Goal: Task Accomplishment & Management: Use online tool/utility

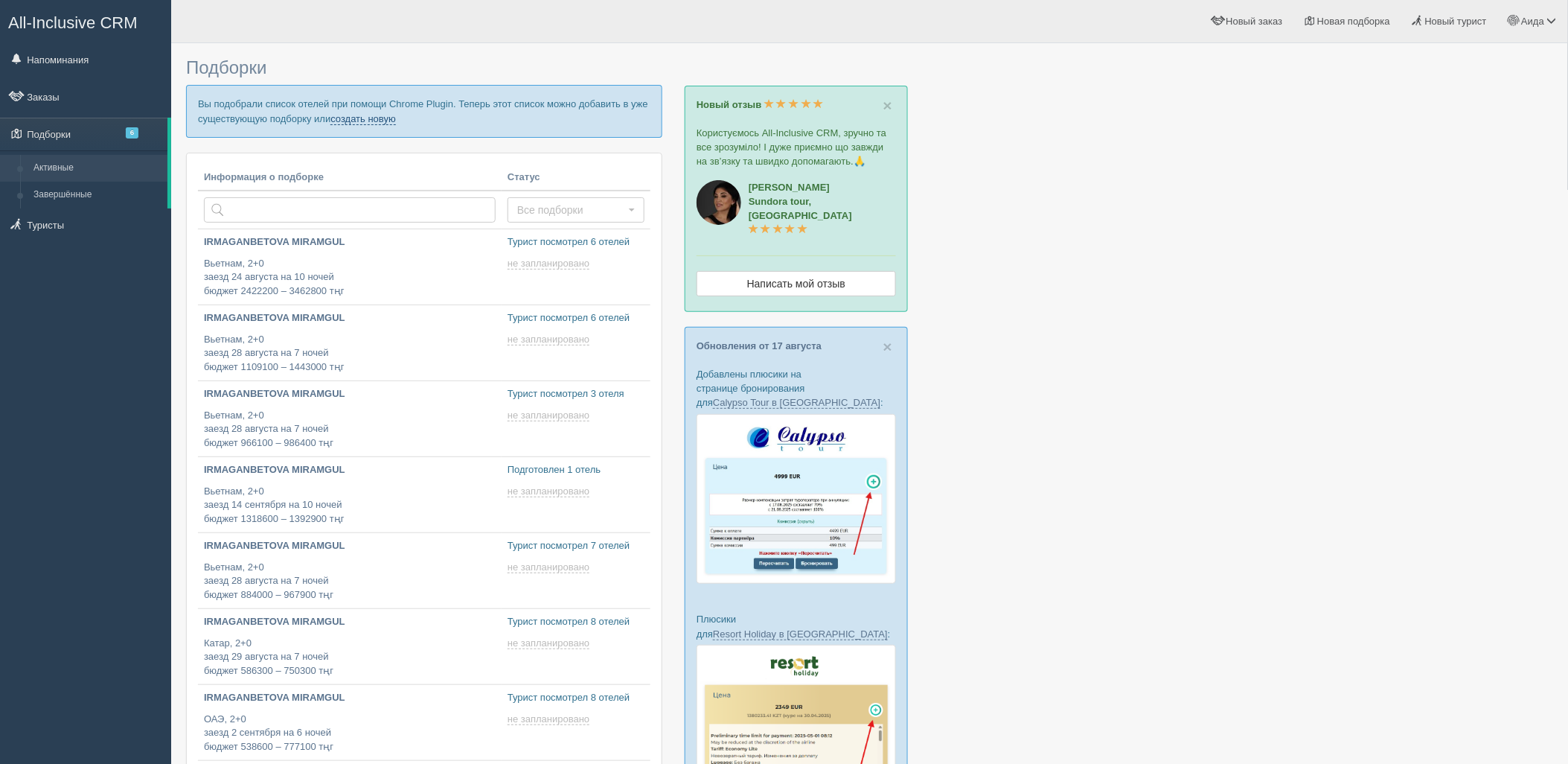
click at [357, 123] on link "создать новую" at bounding box center [363, 118] width 65 height 12
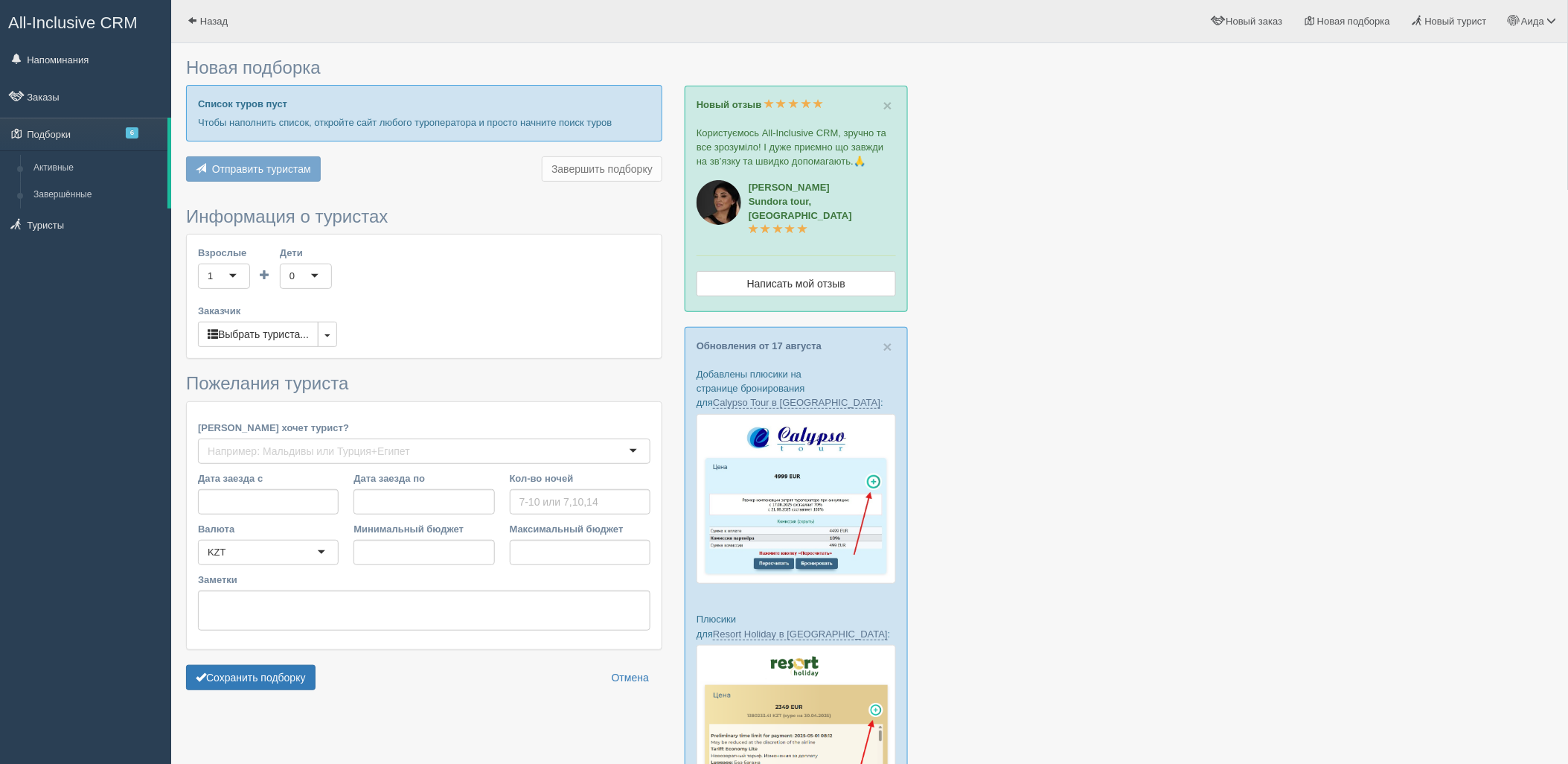
type input "10"
type input "1506300"
type input "1815900"
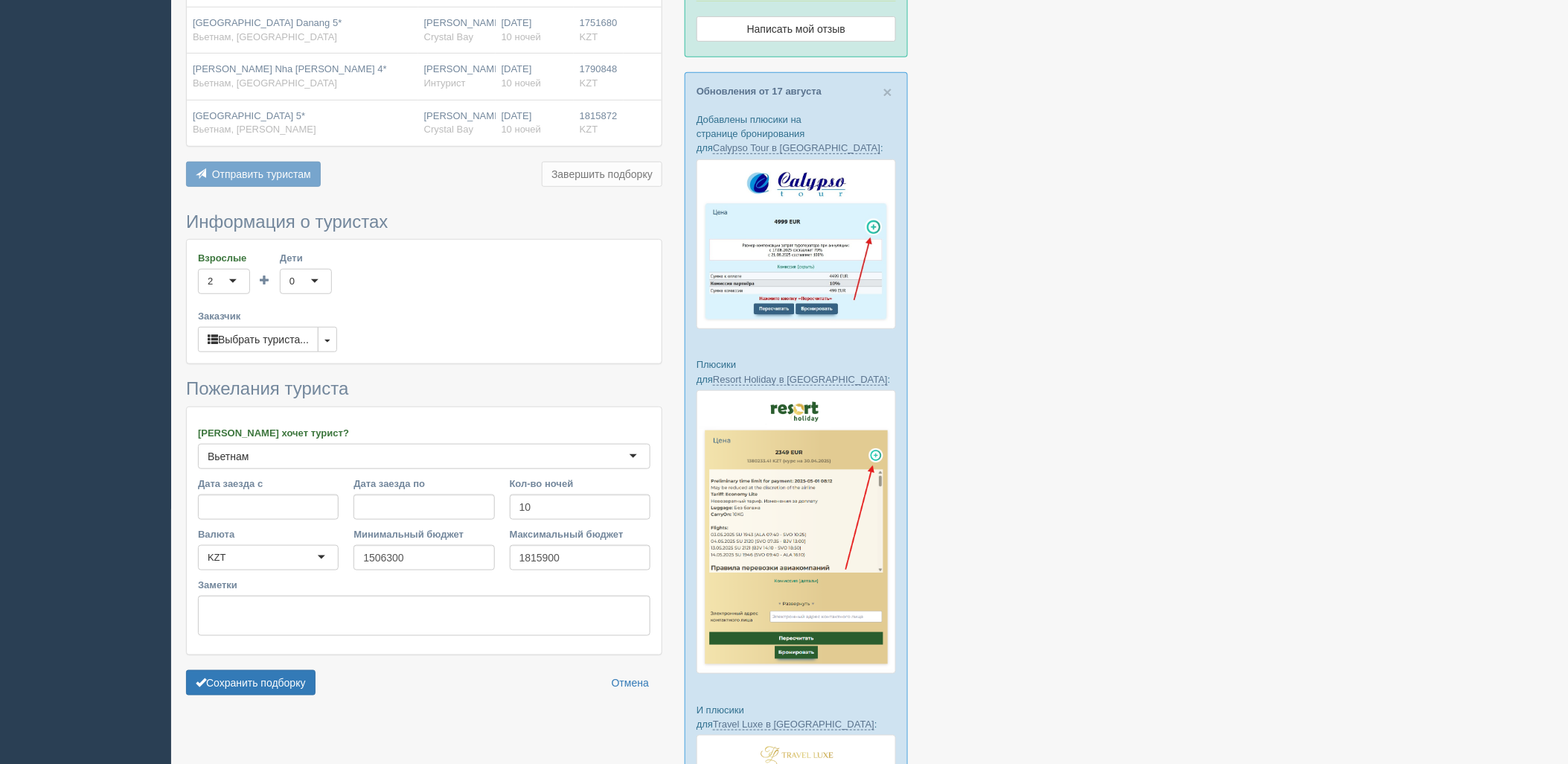
scroll to position [256, 0]
click at [304, 675] on button "Сохранить подборку" at bounding box center [250, 681] width 130 height 25
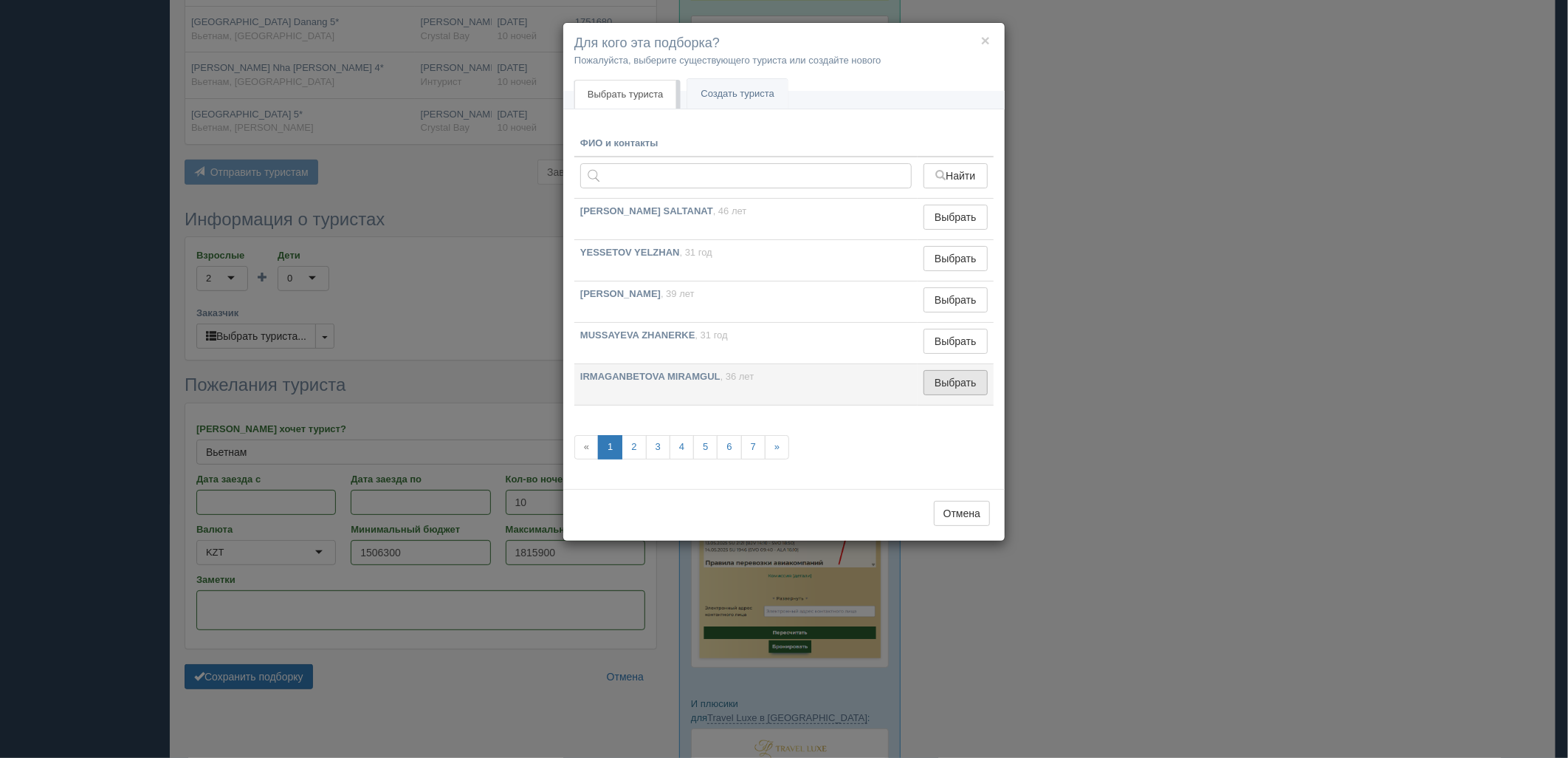
click at [960, 384] on button "Выбрать" at bounding box center [955, 382] width 64 height 25
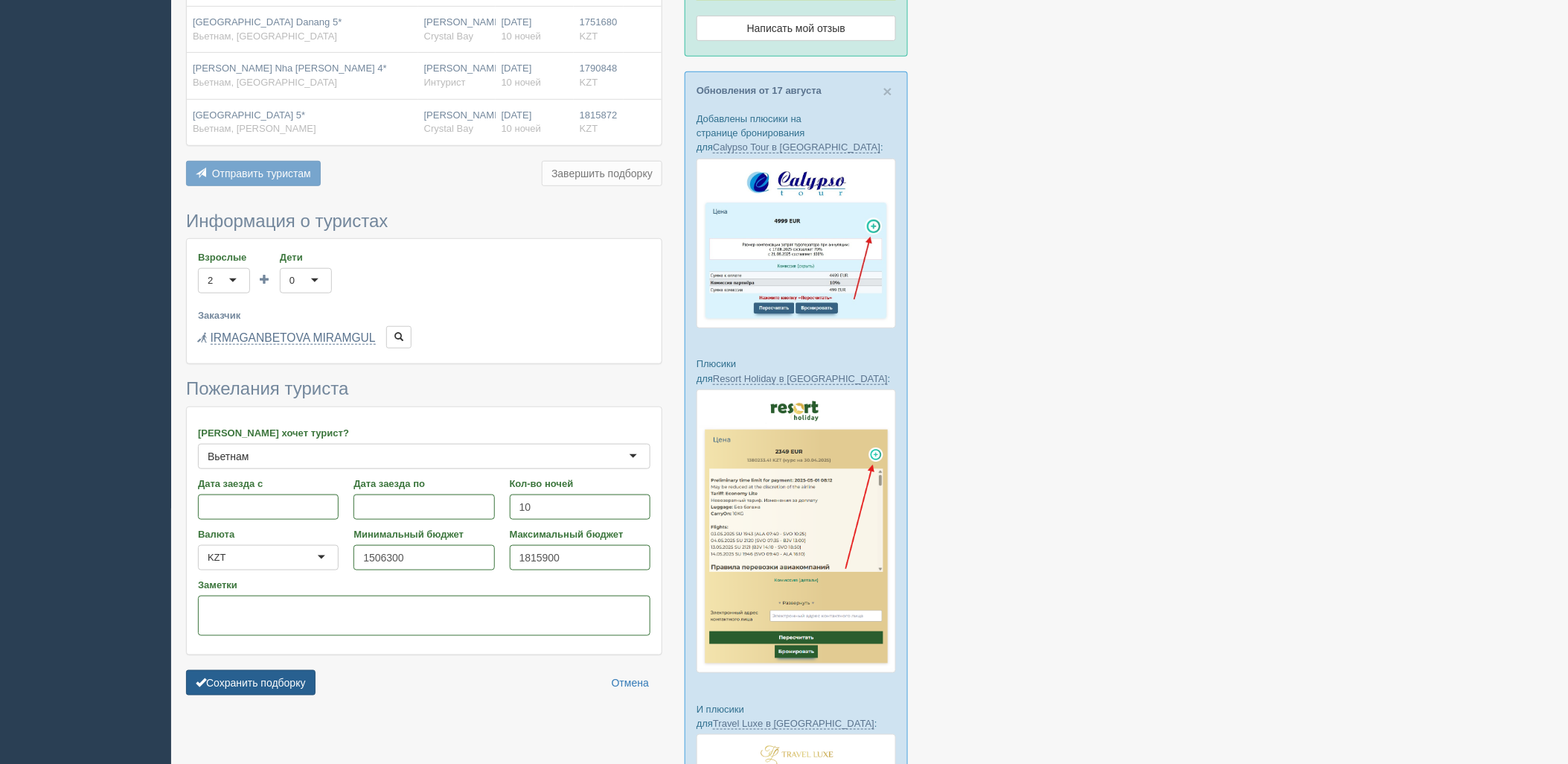
click at [209, 686] on button "Сохранить подборку" at bounding box center [250, 682] width 130 height 25
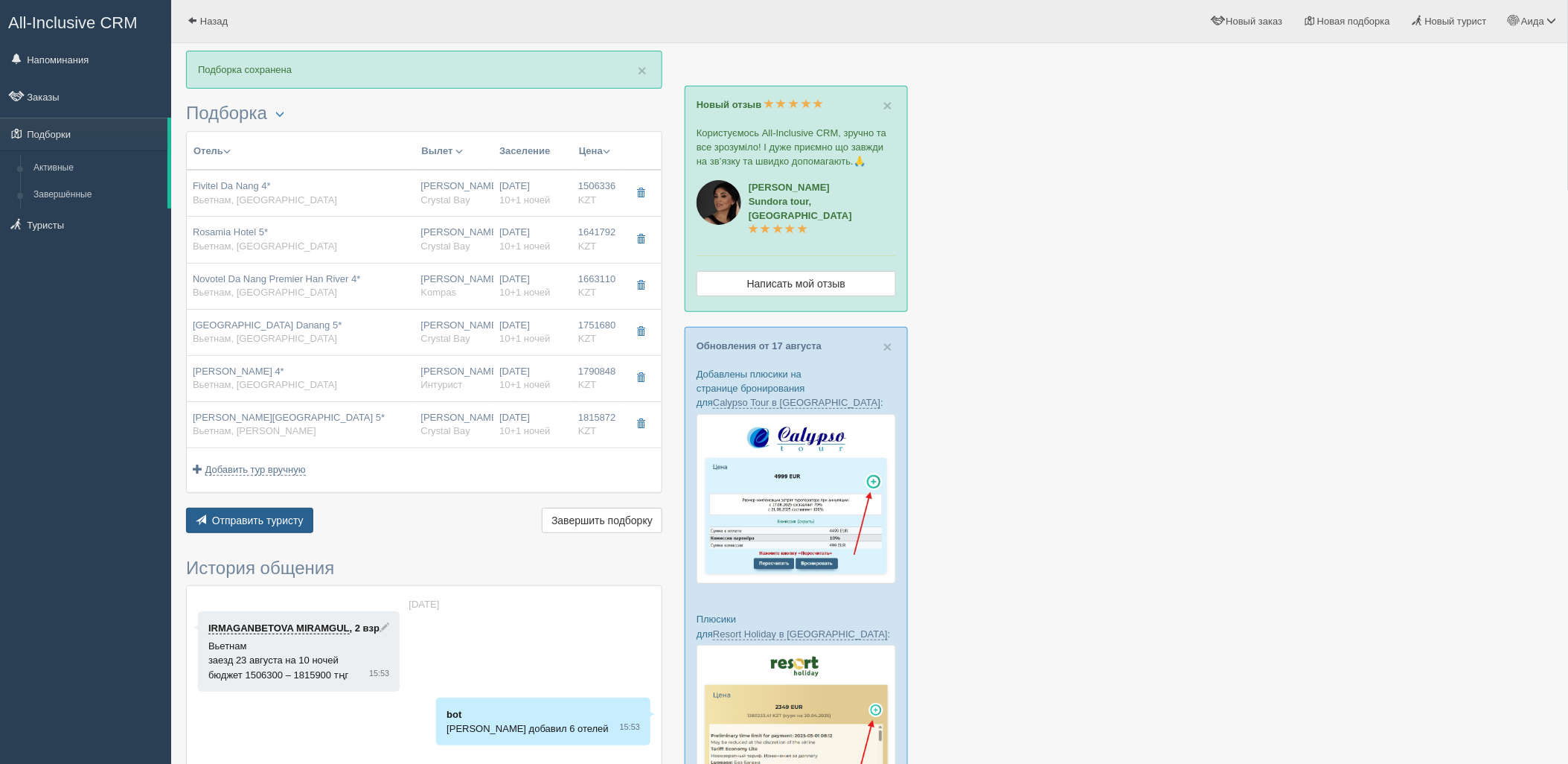
click at [266, 525] on span "Отправить туристу" at bounding box center [257, 520] width 91 height 12
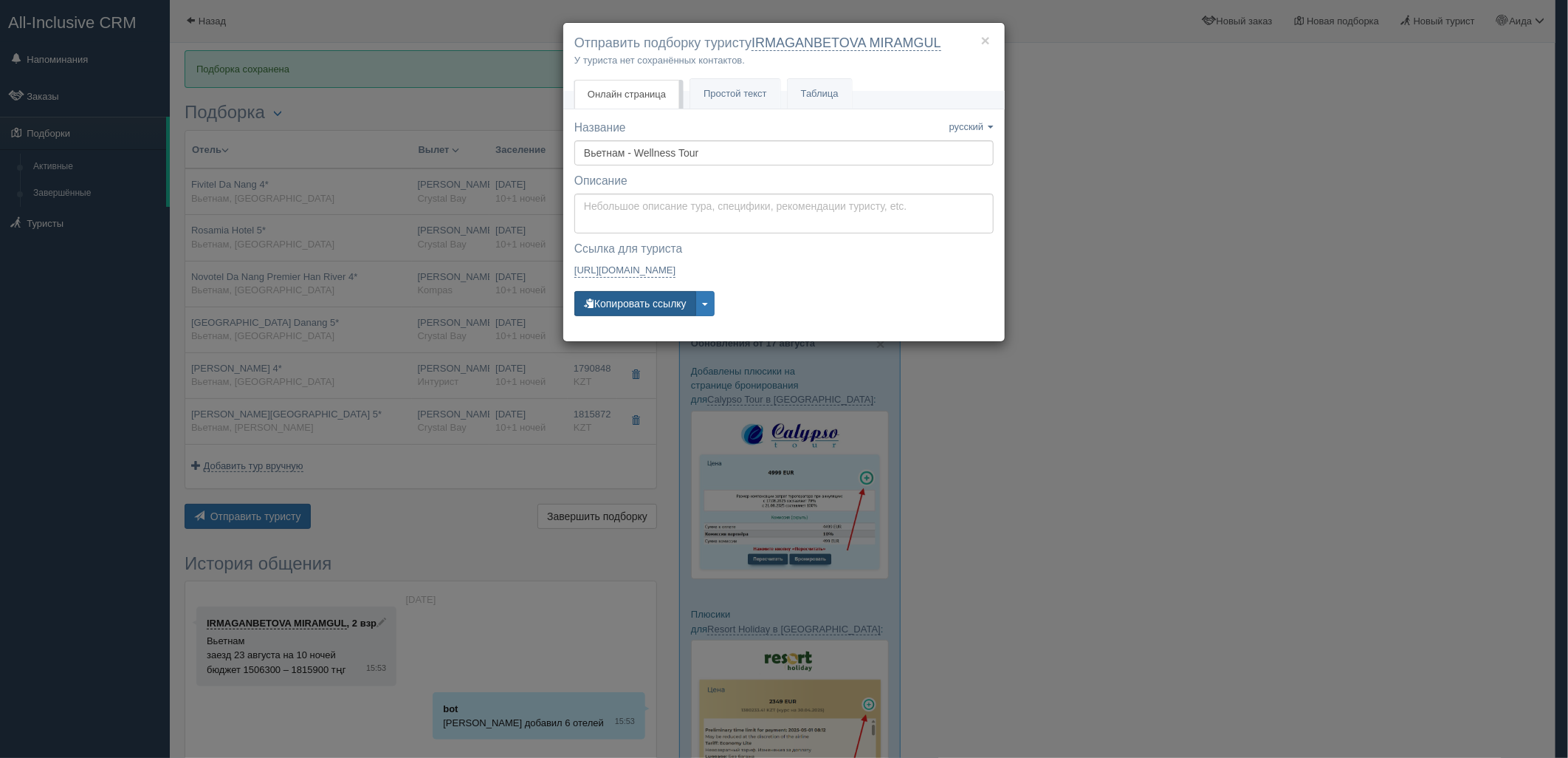
click at [639, 308] on button "Копировать ссылку" at bounding box center [636, 303] width 122 height 25
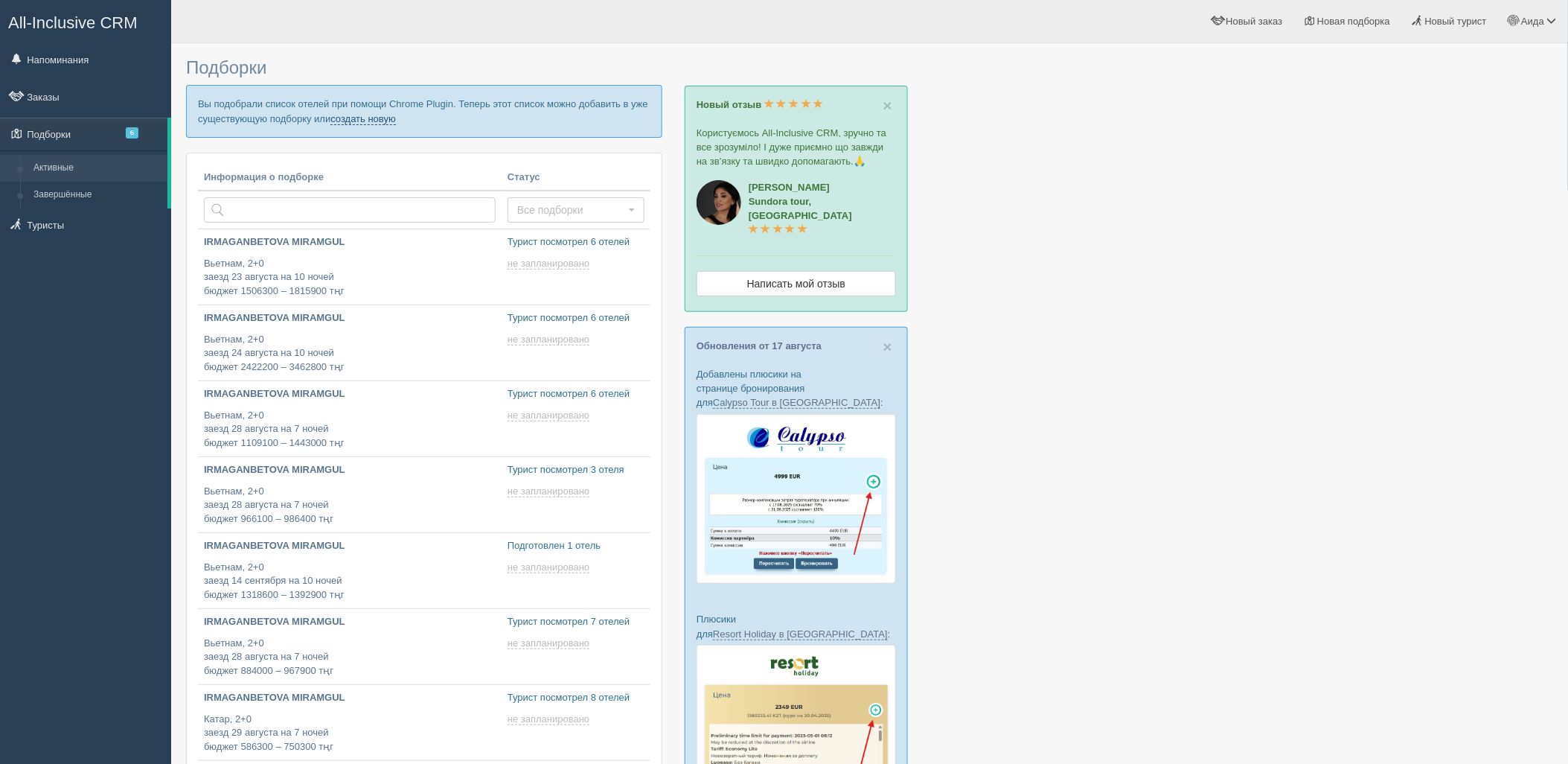
click at [369, 120] on link "создать новую" at bounding box center [363, 118] width 65 height 12
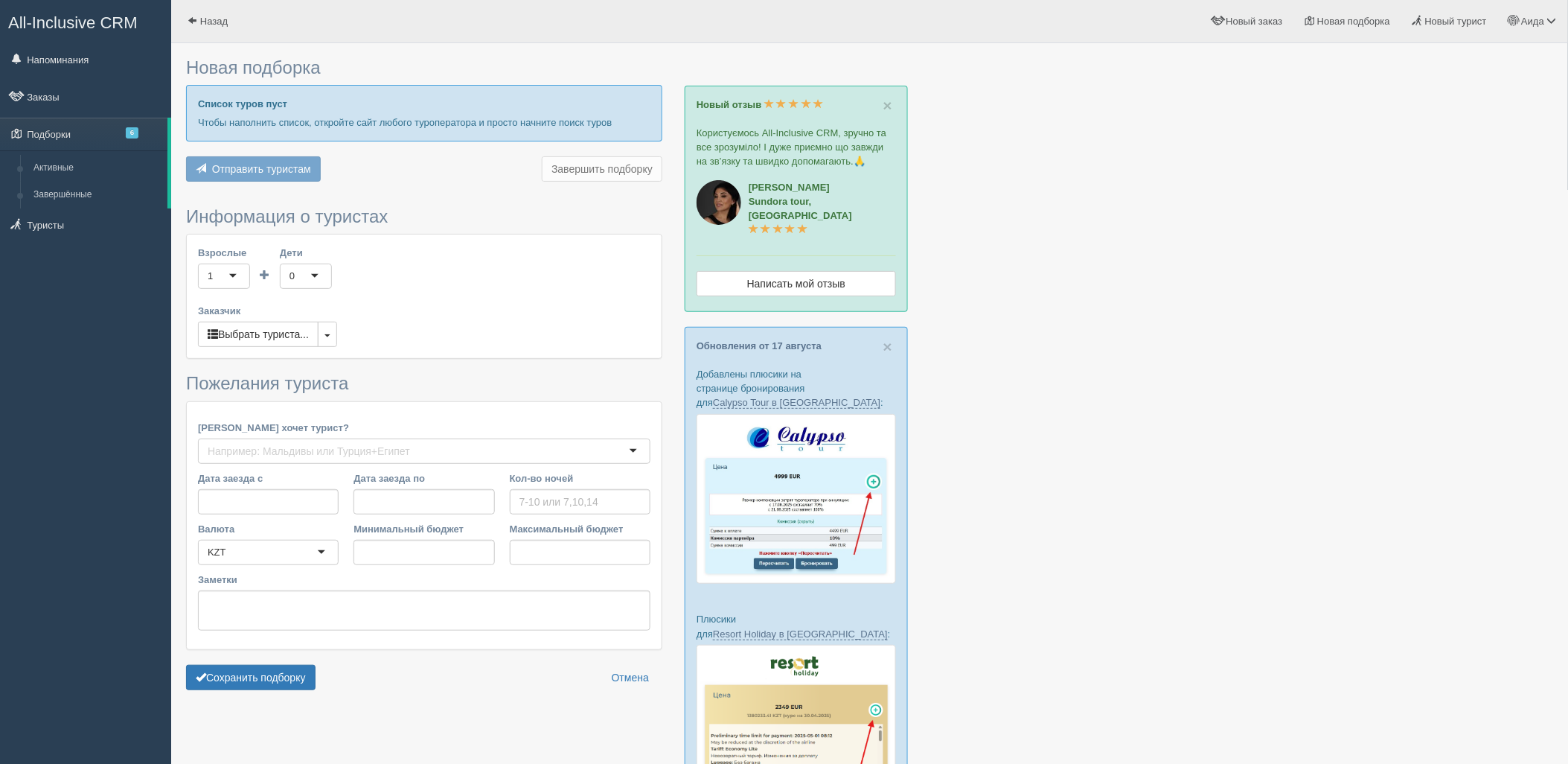
type input "9-10"
type input "3005800"
type input "3400500"
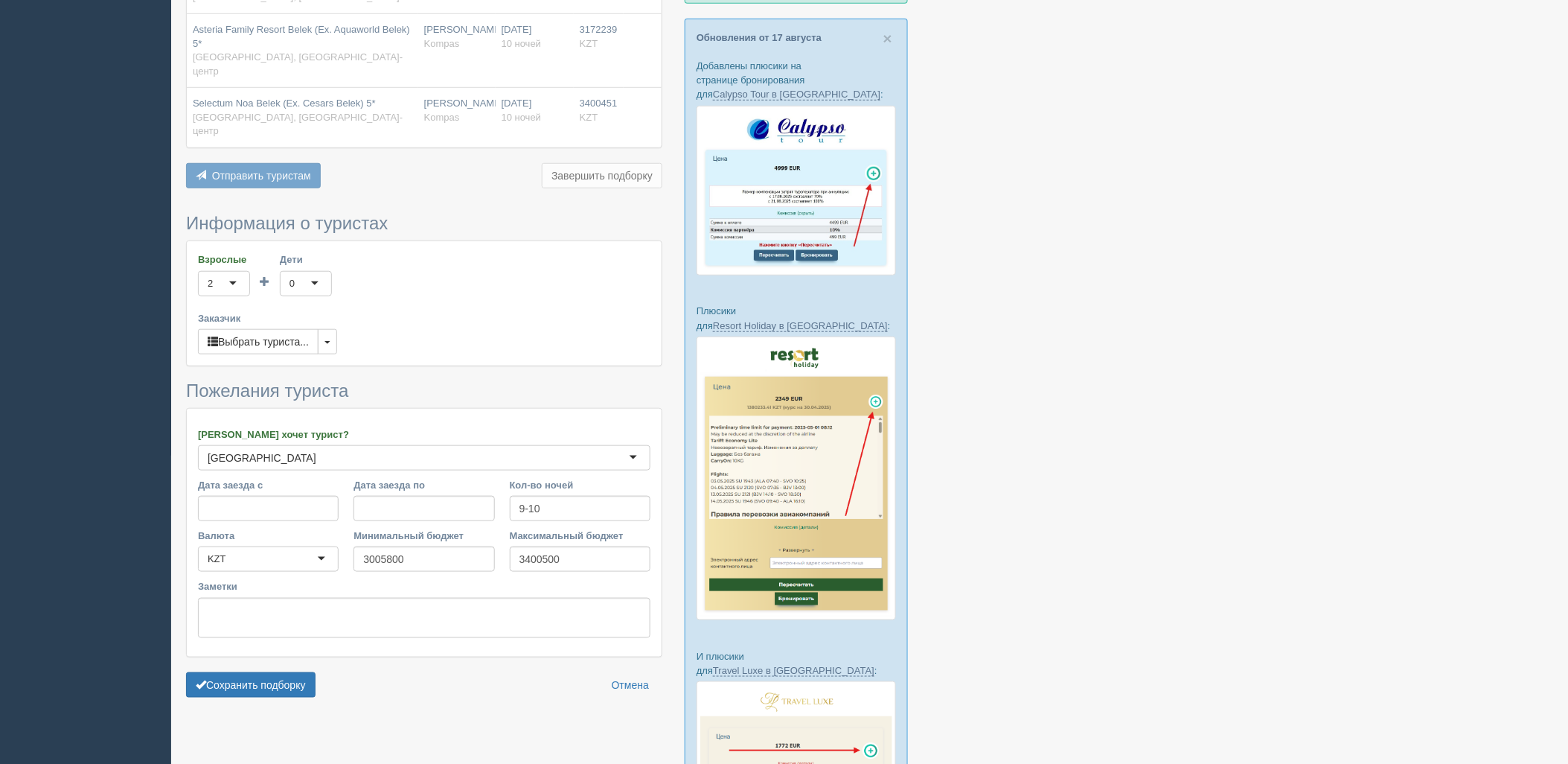
scroll to position [321, 0]
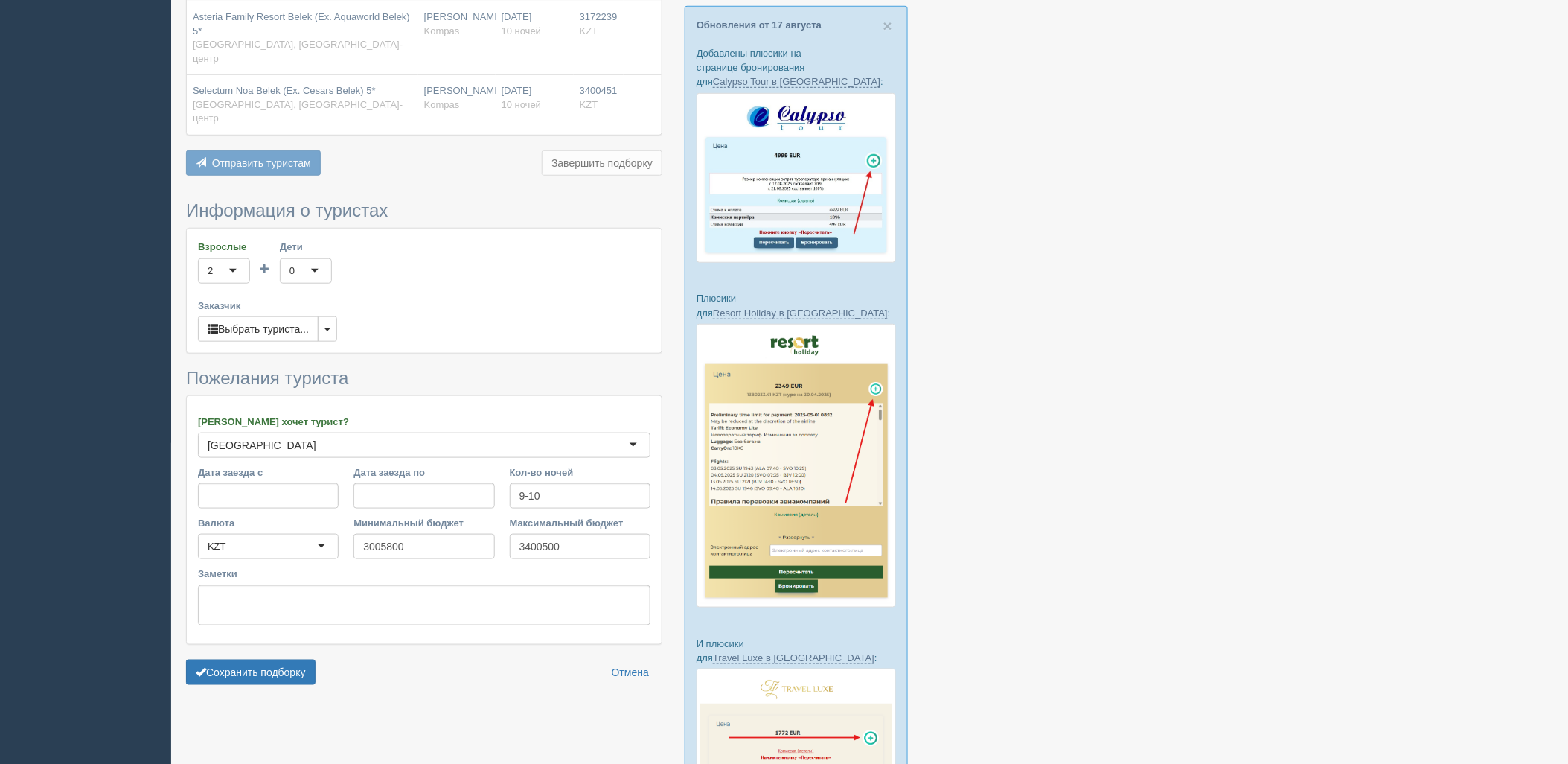
click at [254, 648] on form "Информация о туристах Взрослые 2 2 1 2 3 4 5 6 7 8 9 10 11 12 13 14 15 16 17 18…" at bounding box center [423, 446] width 477 height 491
click at [256, 660] on button "Сохранить подборку" at bounding box center [250, 672] width 130 height 25
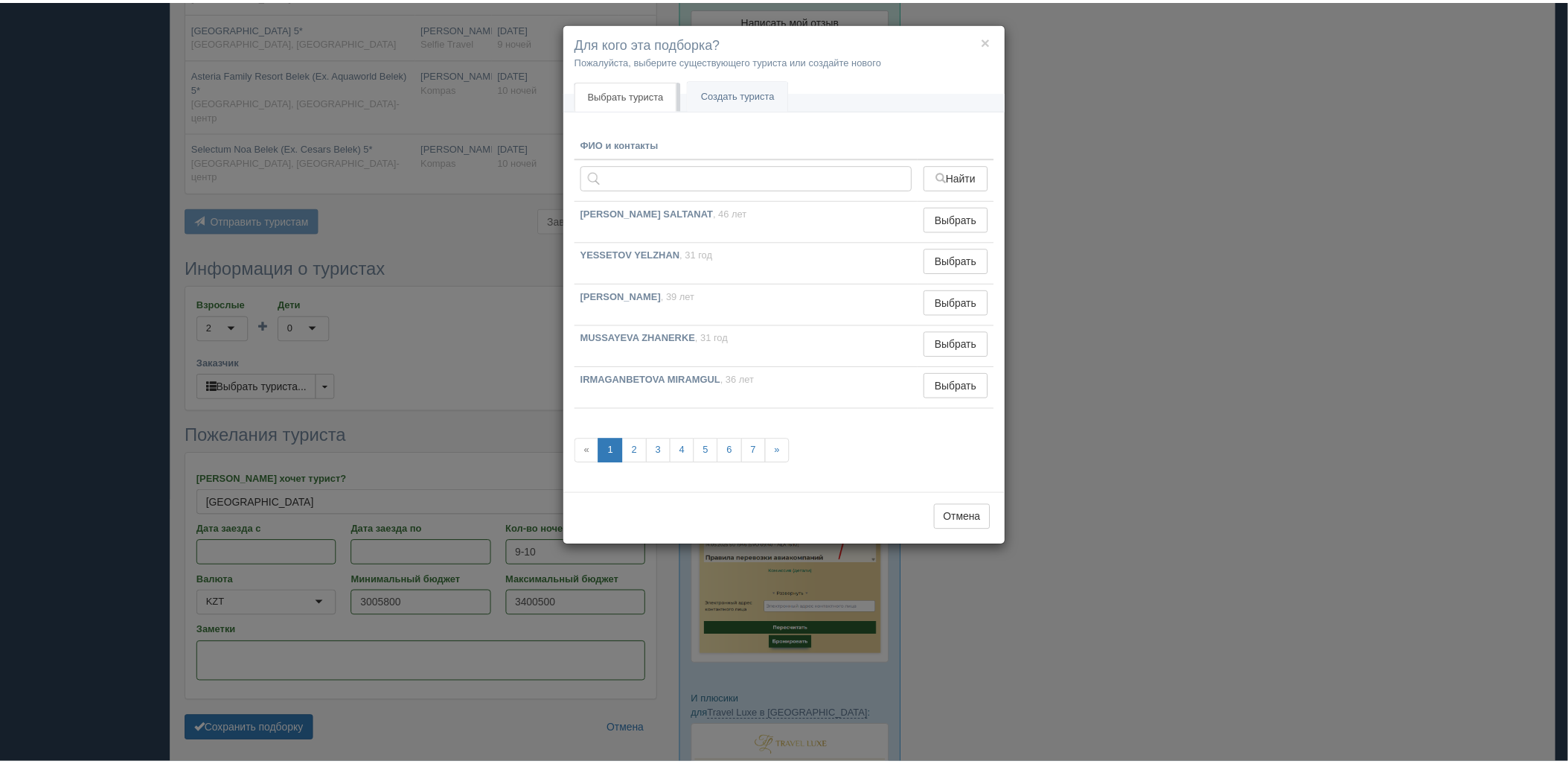
scroll to position [238, 0]
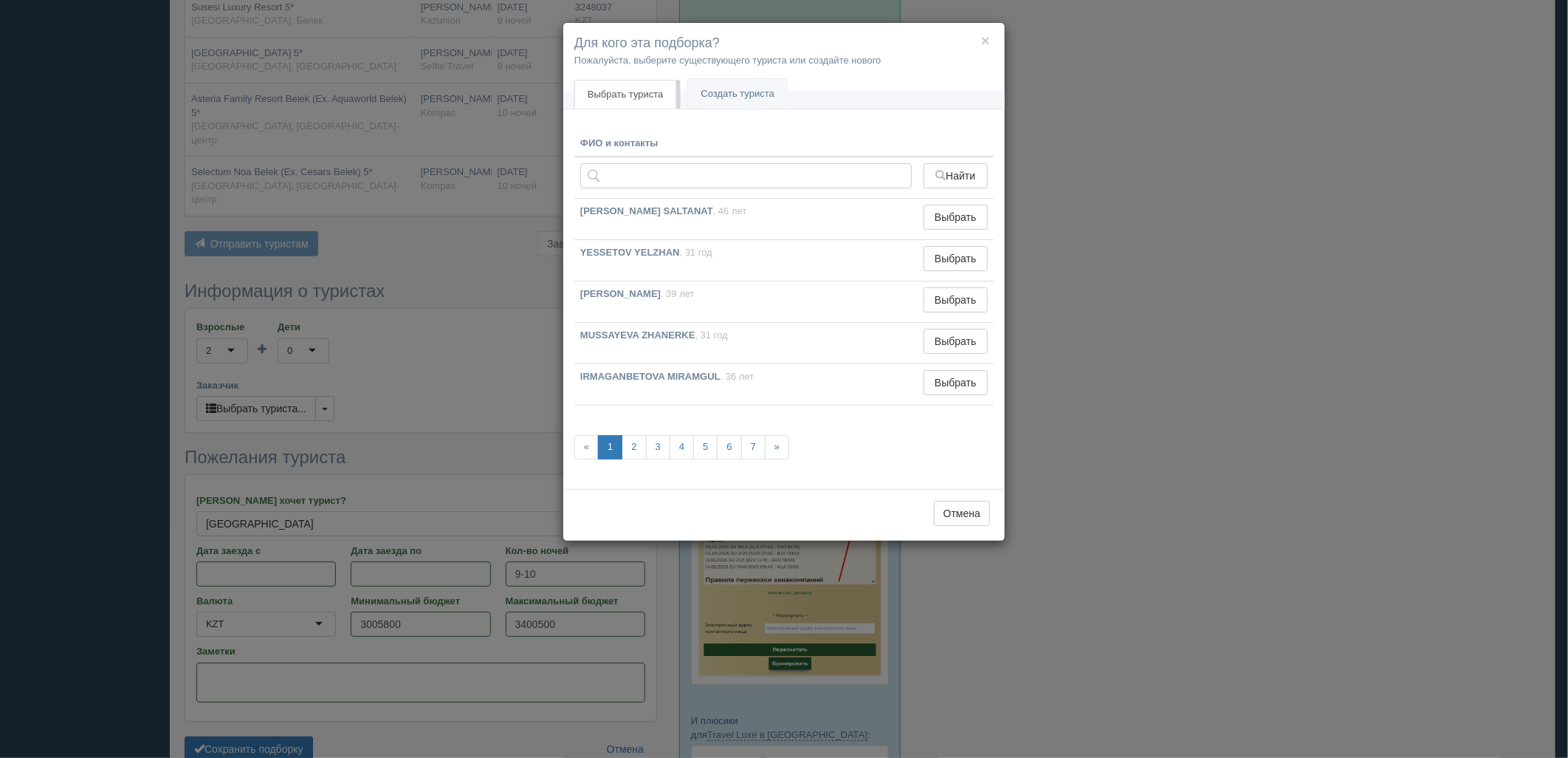
click at [998, 385] on div "ФИО и контакты Найти ZHUMABEKOVA SALTANAT , 46 лет Выбрать Выбран YESSETOV YELZ…" at bounding box center [784, 304] width 441 height 369
click at [973, 382] on button "Выбрать" at bounding box center [955, 382] width 64 height 25
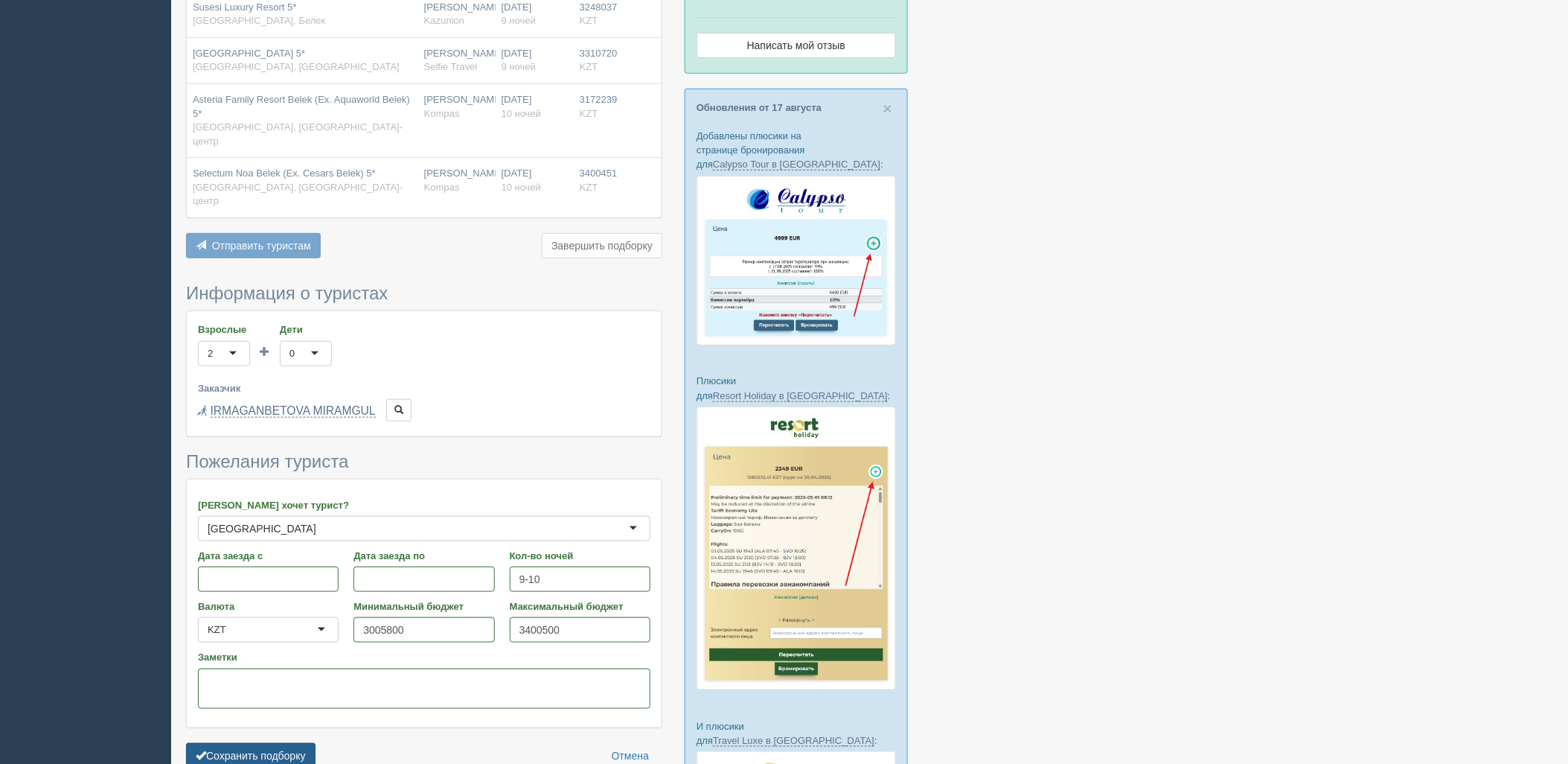
drag, startPoint x: 278, startPoint y: 704, endPoint x: 302, endPoint y: 705, distance: 24.0
click at [280, 743] on button "Сохранить подборку" at bounding box center [250, 755] width 130 height 25
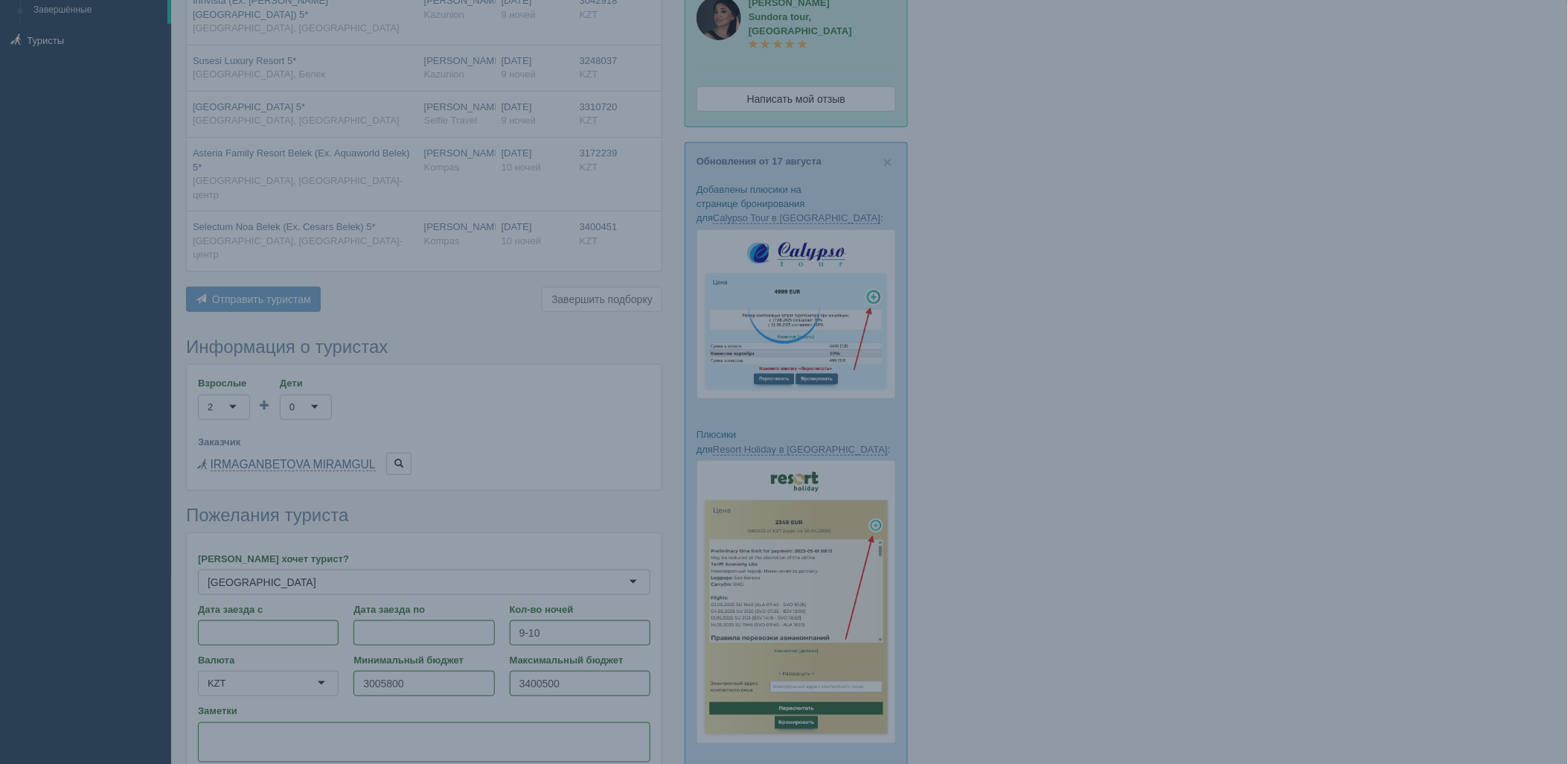
scroll to position [155, 0]
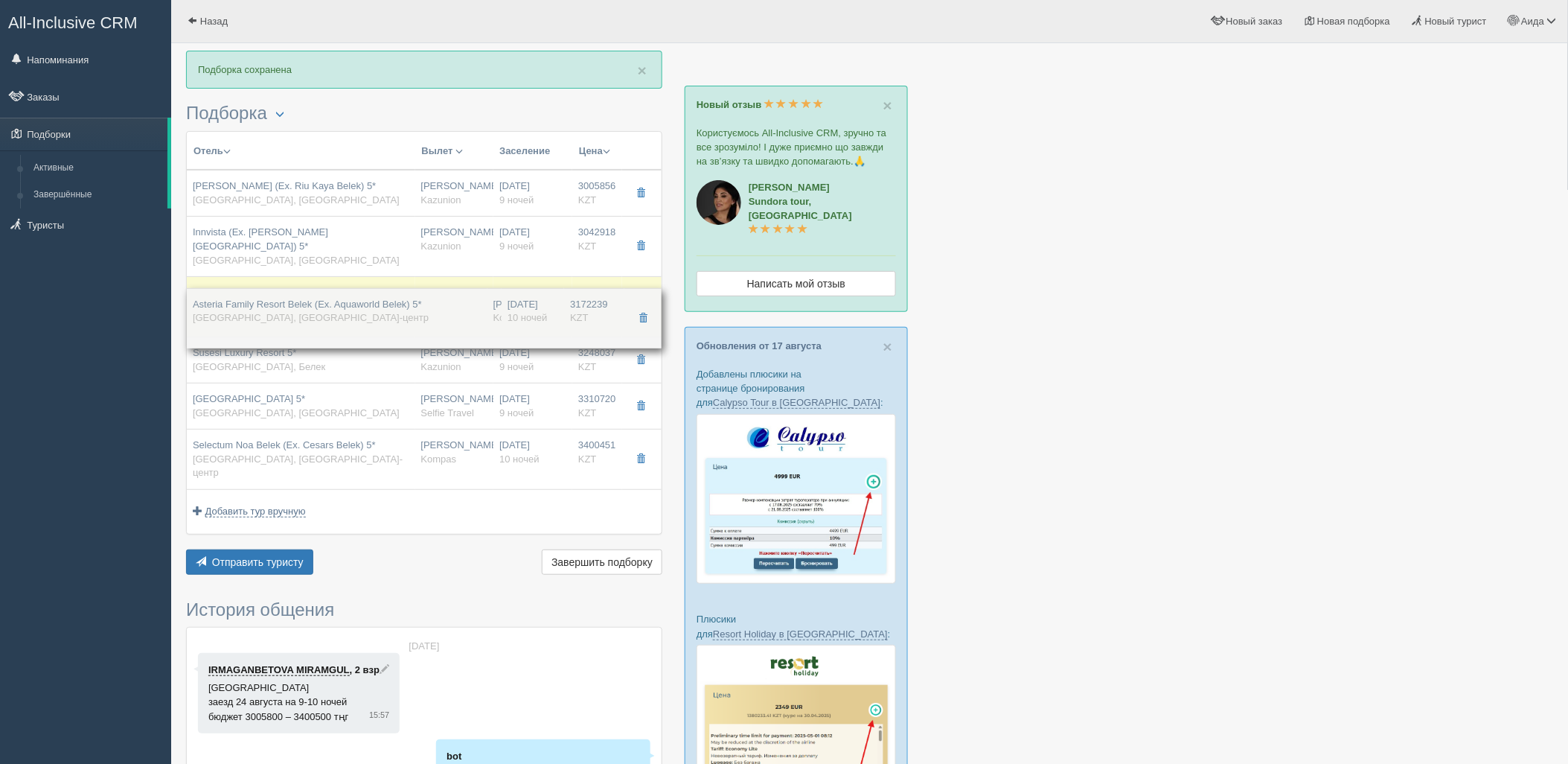
drag, startPoint x: 489, startPoint y: 376, endPoint x: 529, endPoint y: 311, distance: 76.3
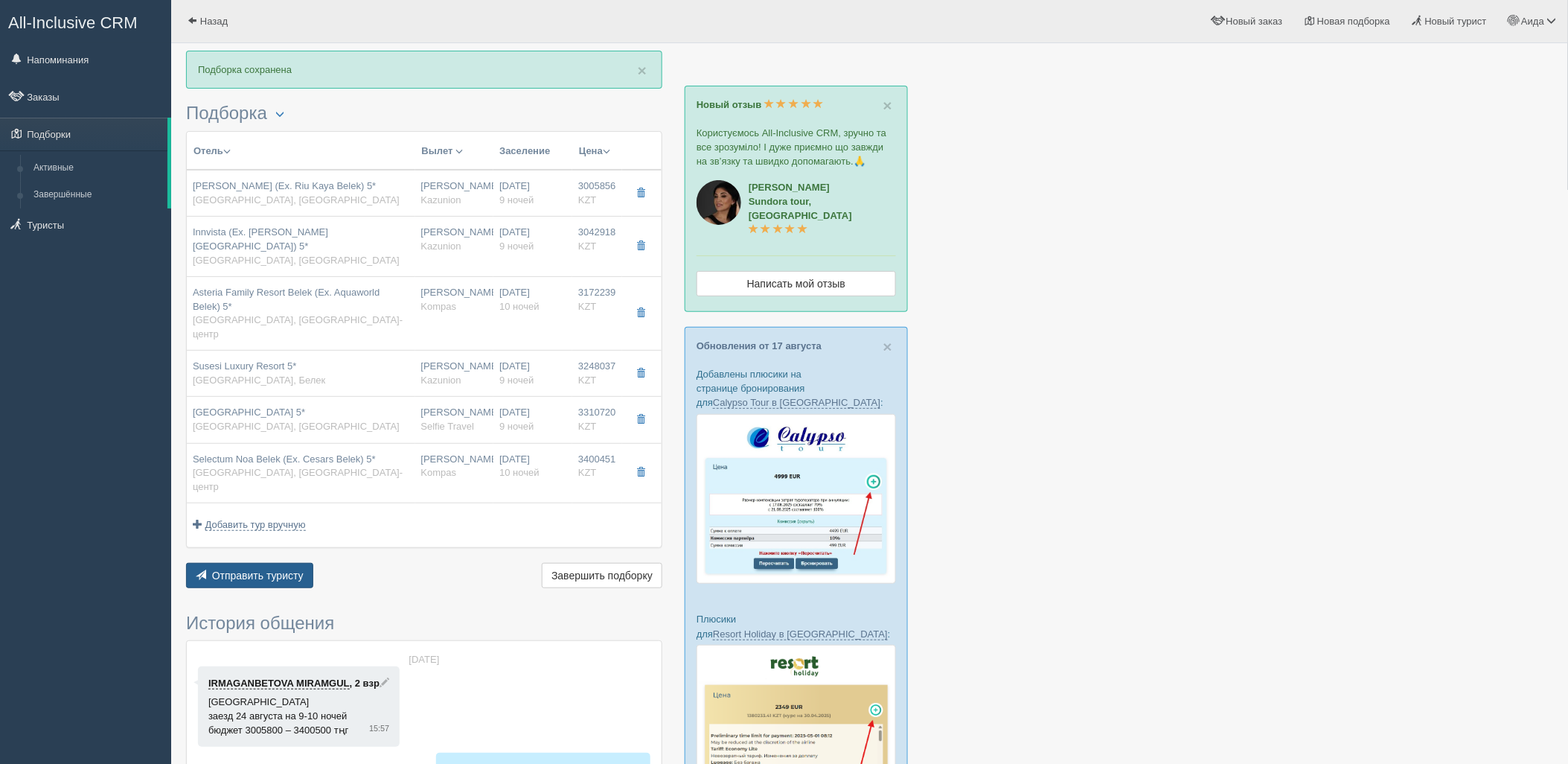
click at [242, 563] on button "Отправить туристу Отправить" at bounding box center [249, 575] width 127 height 25
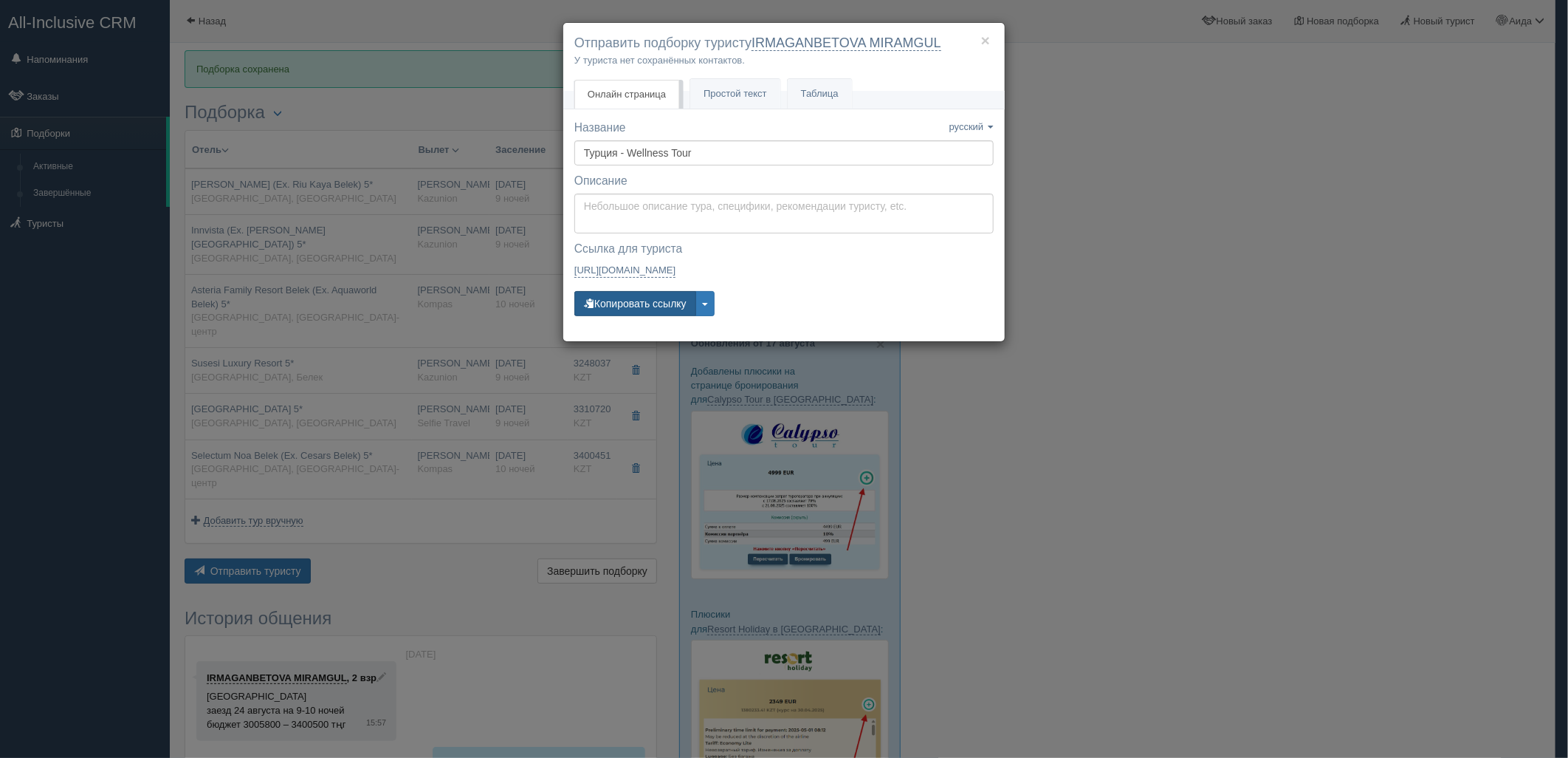
drag, startPoint x: 636, startPoint y: 305, endPoint x: 626, endPoint y: 306, distance: 10.0
click at [637, 305] on button "Копировать ссылку" at bounding box center [636, 303] width 122 height 25
